Goal: Book appointment/travel/reservation

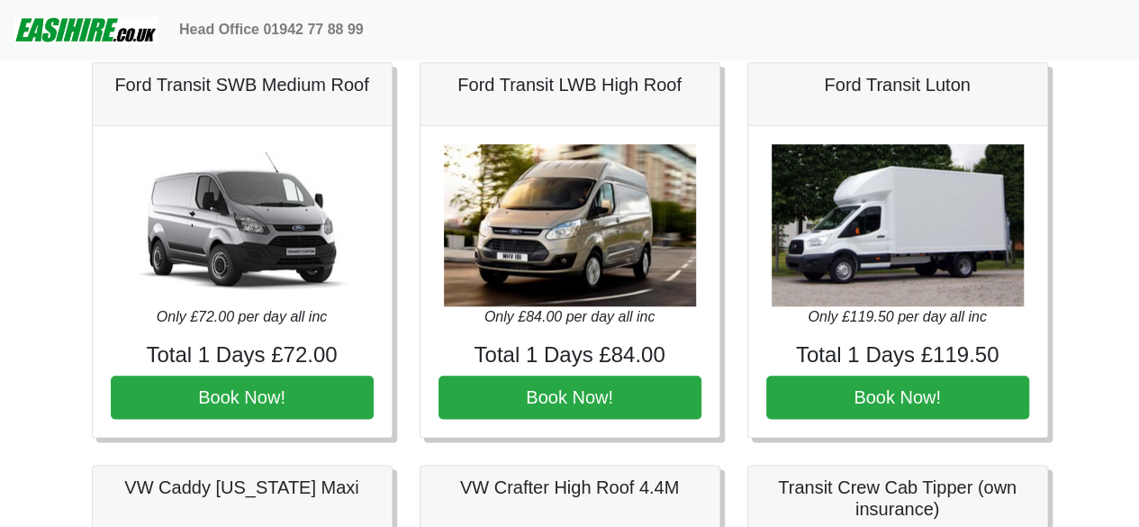
scroll to position [888, 0]
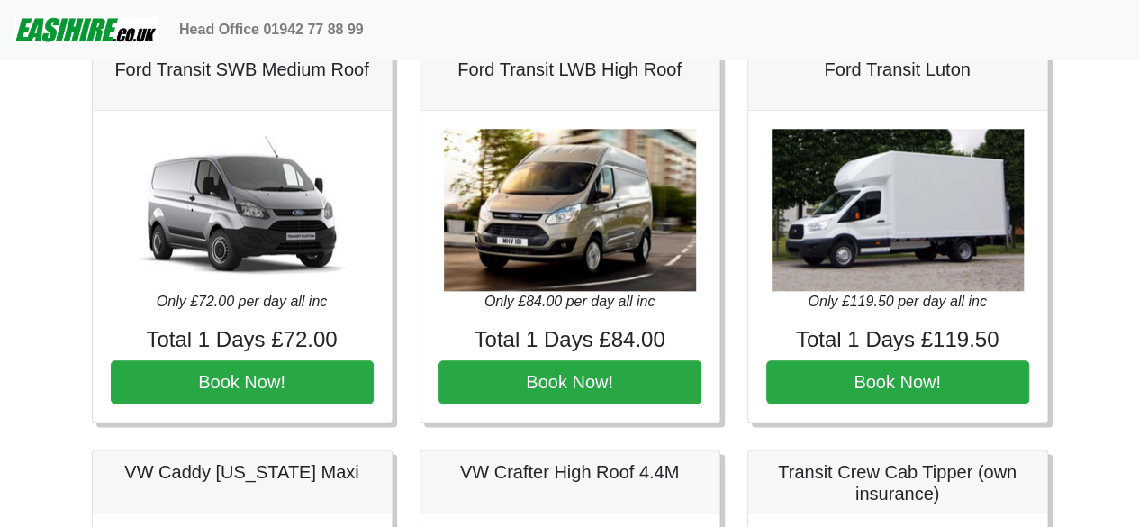
click at [899, 277] on img at bounding box center [898, 210] width 252 height 162
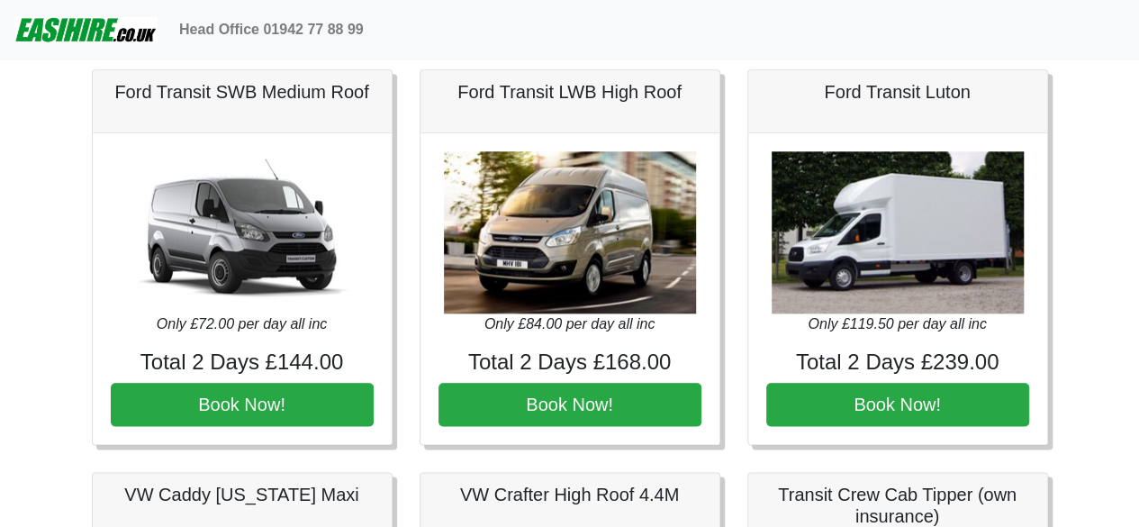
scroll to position [875, 0]
